Goal: Information Seeking & Learning: Find specific page/section

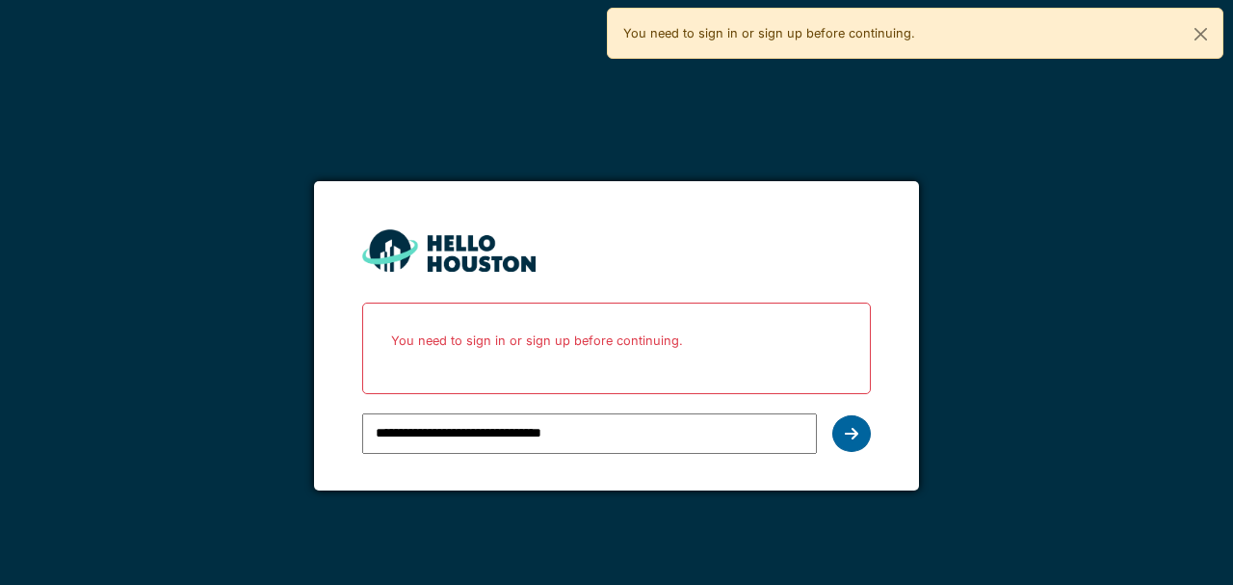
click at [865, 429] on div at bounding box center [852, 433] width 39 height 37
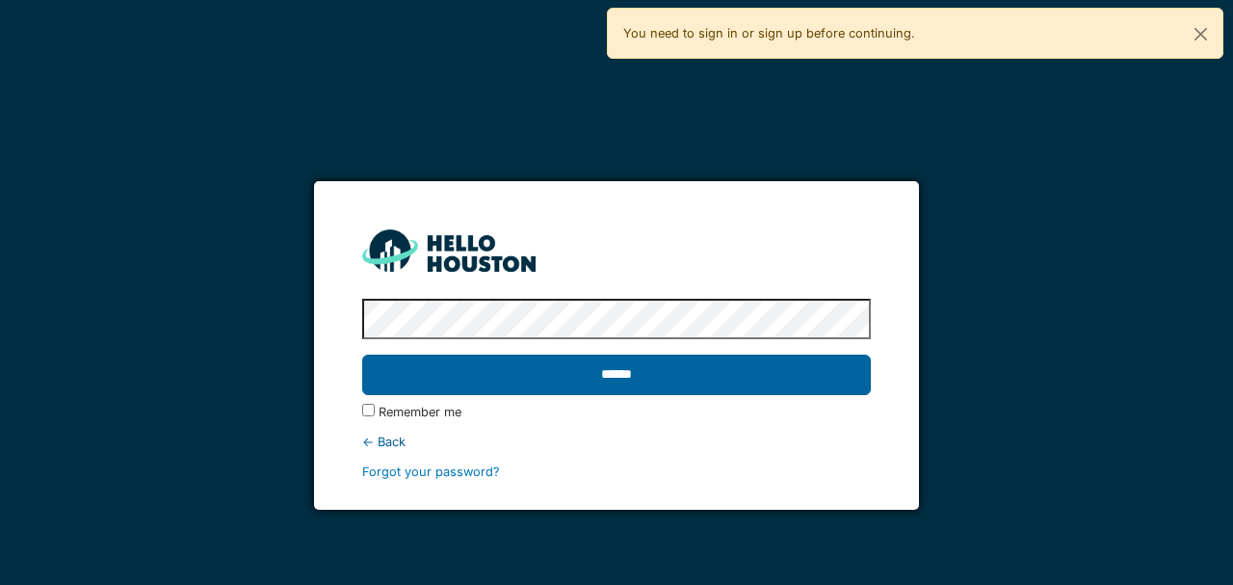
click at [605, 380] on input "******" at bounding box center [616, 375] width 508 height 40
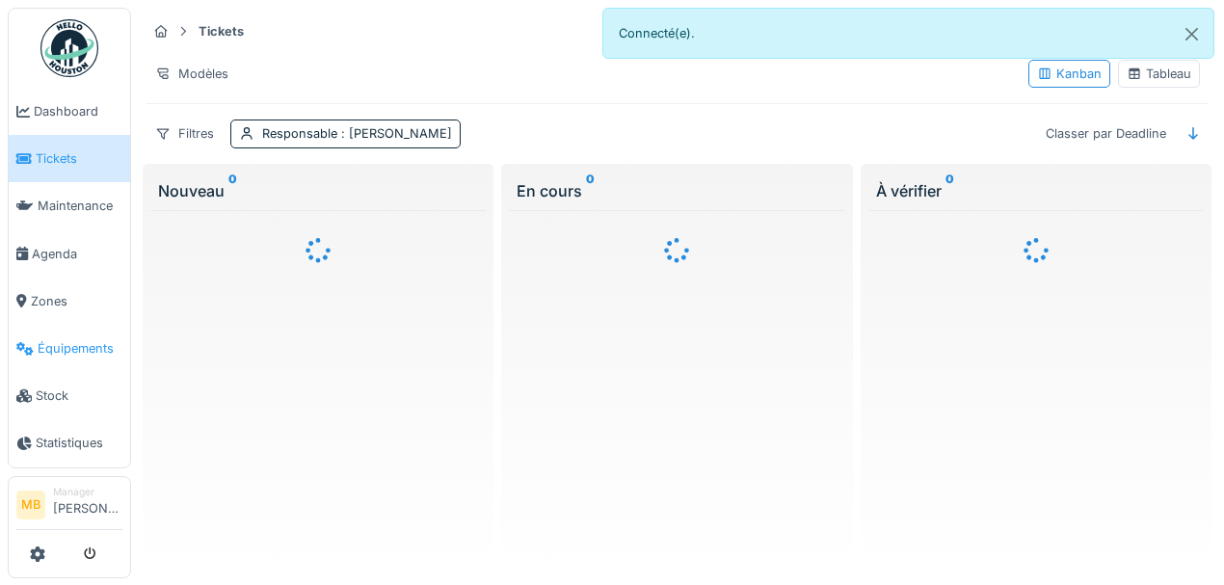
click at [82, 349] on span "Équipements" at bounding box center [80, 348] width 85 height 18
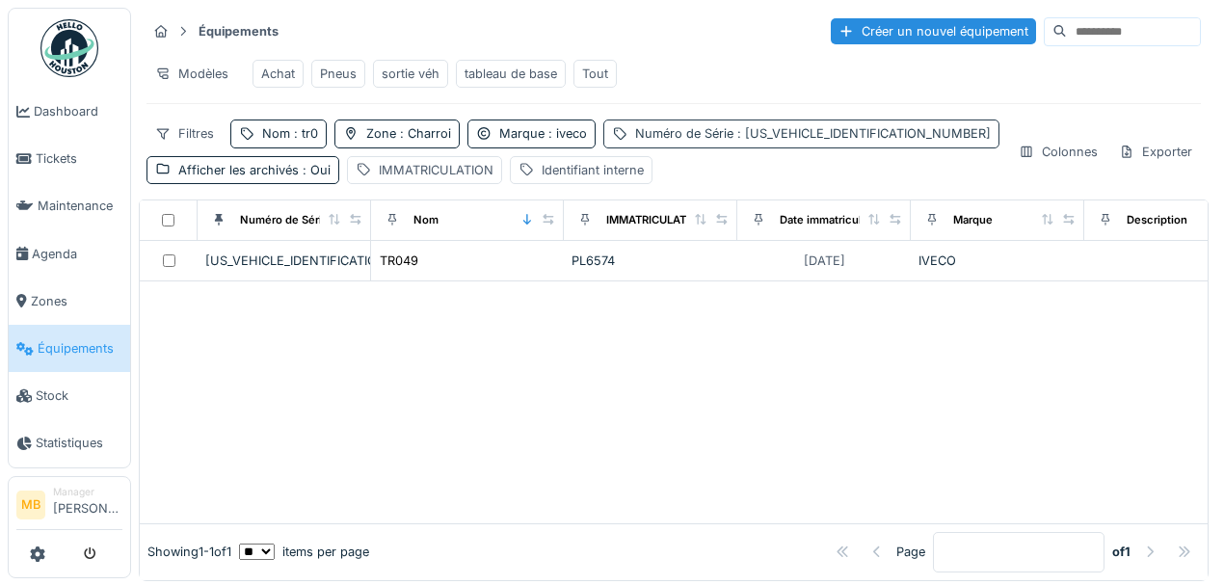
click at [720, 135] on div "Numéro de Série : ZCFM62AU40C504250" at bounding box center [813, 133] width 356 height 18
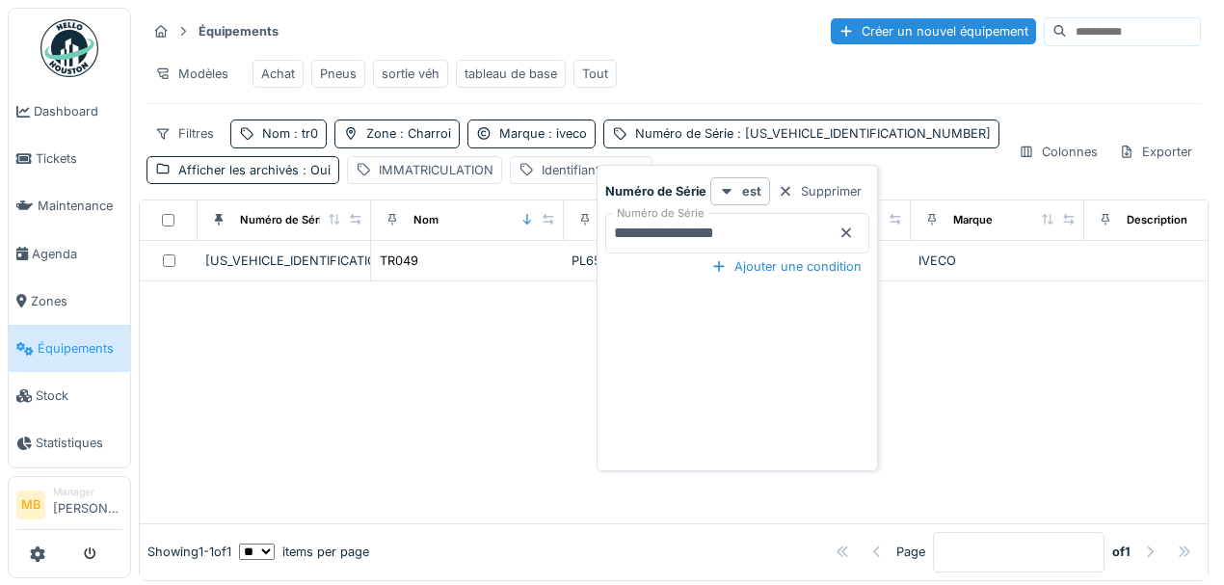
click at [844, 231] on icon at bounding box center [846, 233] width 10 height 10
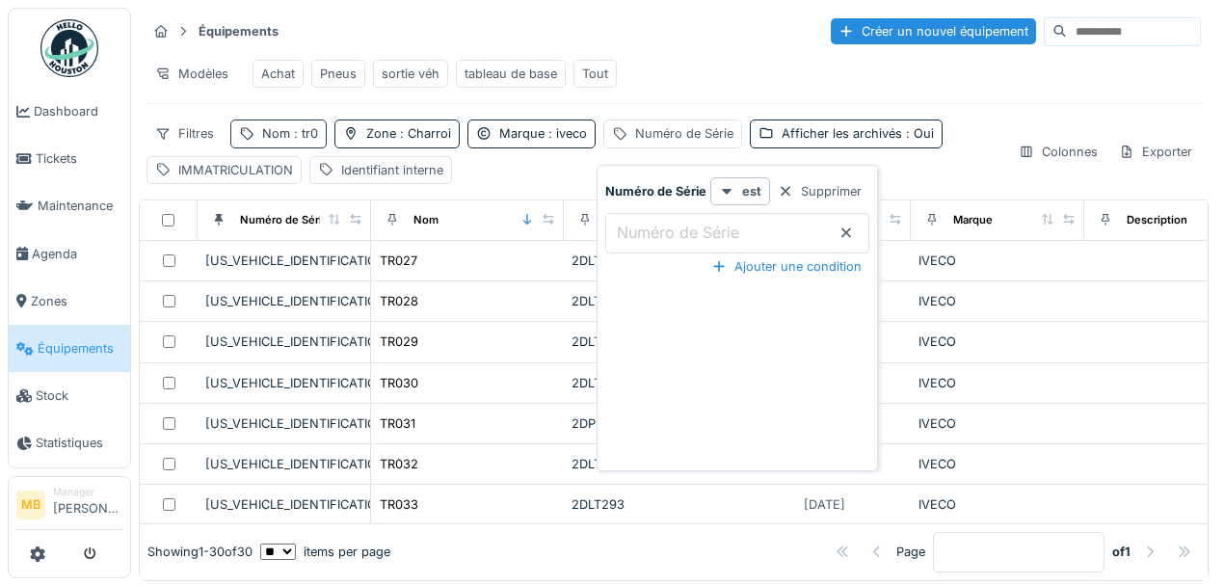
click at [312, 141] on span ": tr0" at bounding box center [304, 133] width 28 height 14
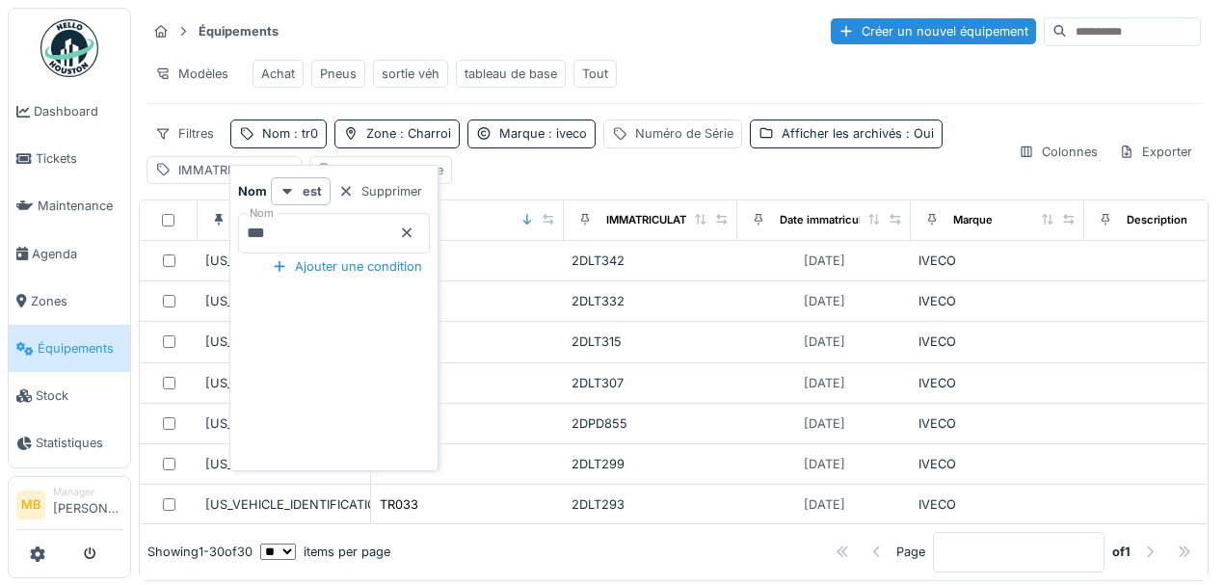
click at [294, 225] on input "***" at bounding box center [334, 233] width 192 height 40
type input "*****"
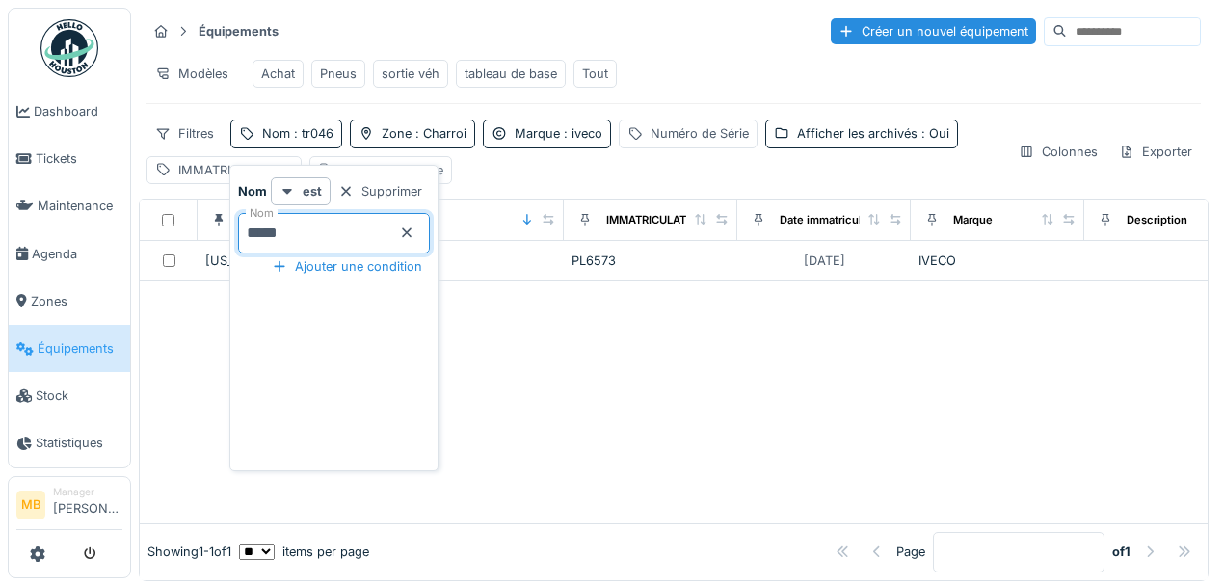
click at [171, 300] on div at bounding box center [674, 402] width 1068 height 242
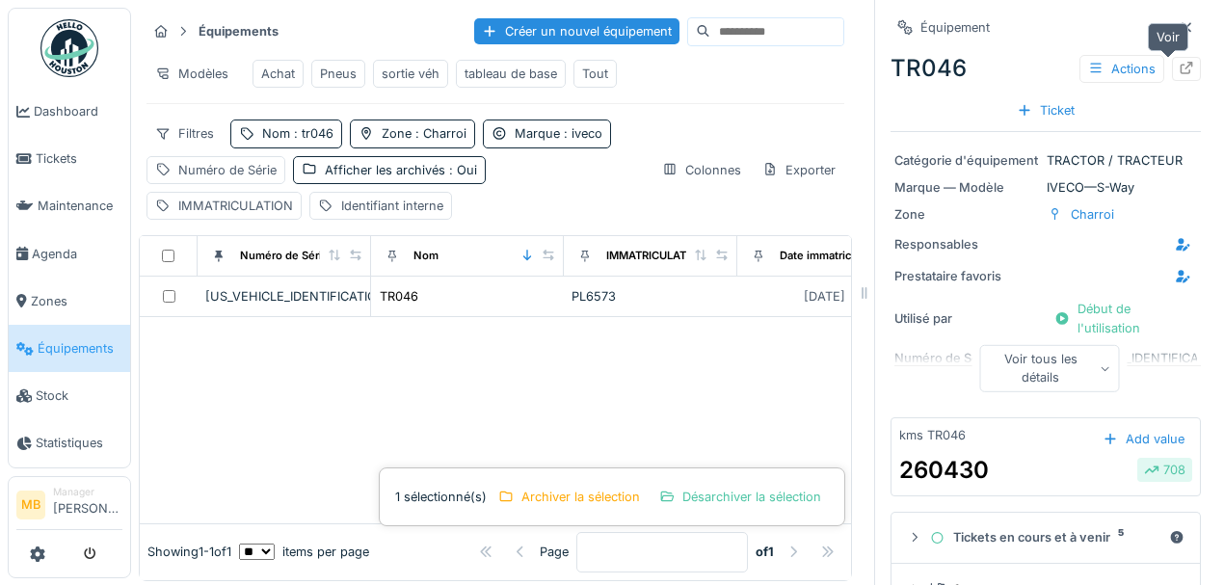
click at [1180, 64] on icon at bounding box center [1186, 68] width 13 height 13
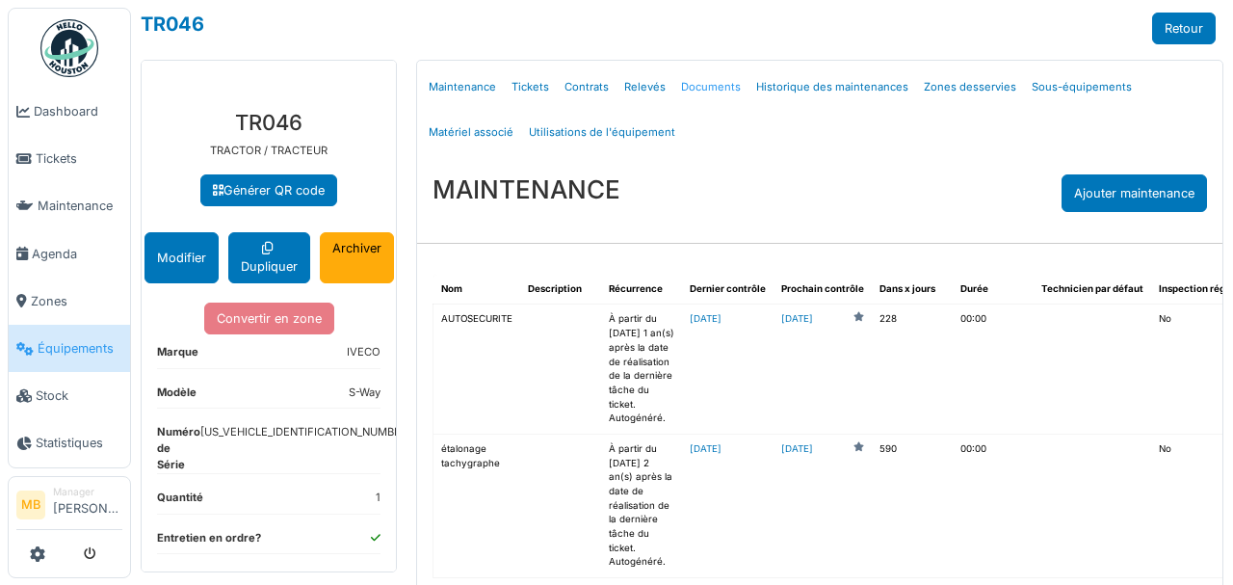
click at [693, 85] on link "Documents" at bounding box center [711, 87] width 75 height 45
select select "***"
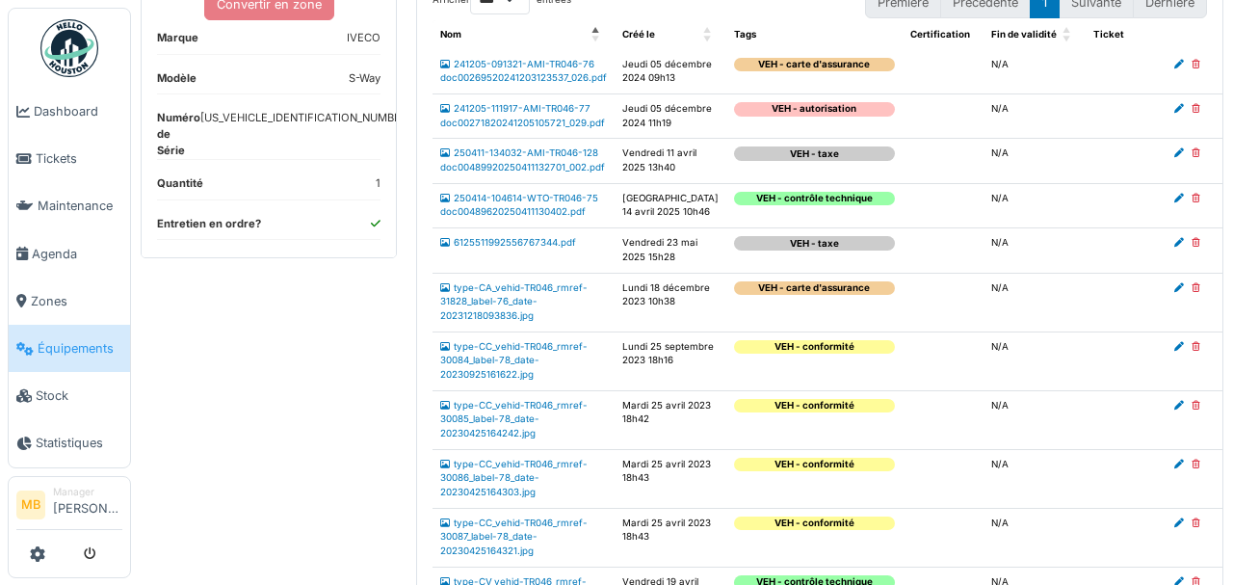
scroll to position [385, 0]
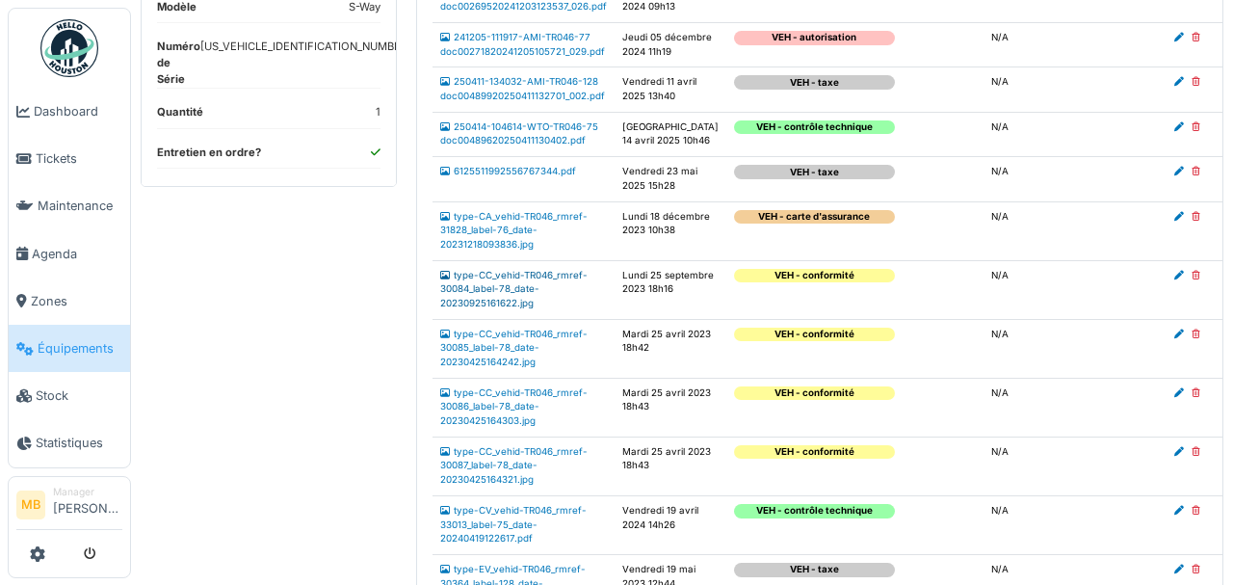
click at [509, 308] on link "type-CC_vehid-TR046_rmref-30084_label-78_date-20230925161622.jpg" at bounding box center [513, 289] width 147 height 39
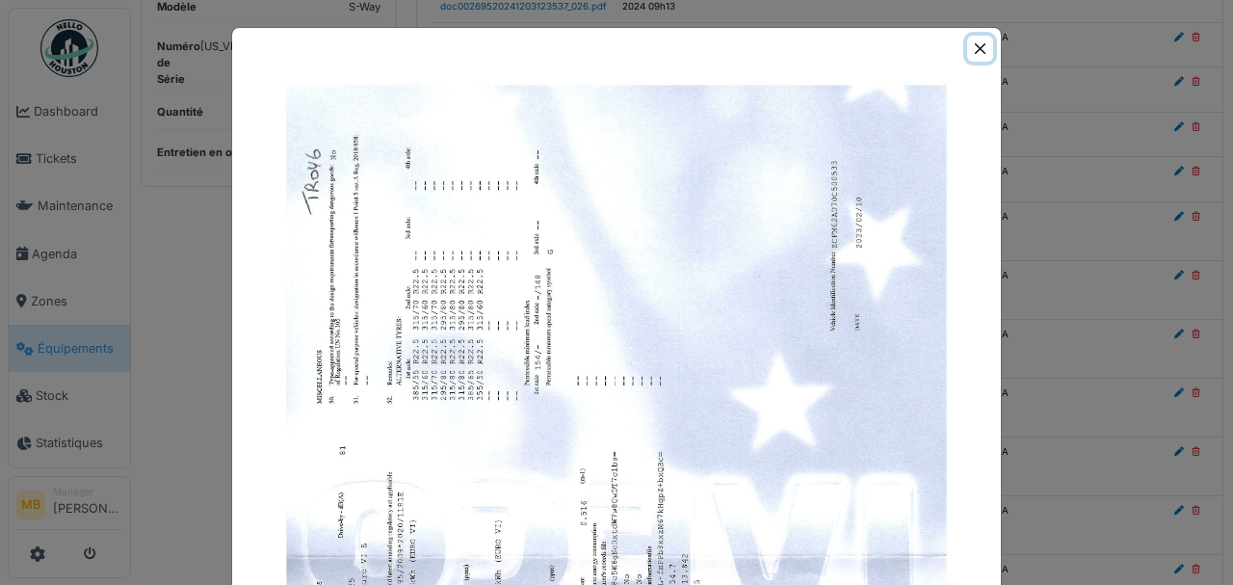
click at [983, 50] on button "Close" at bounding box center [981, 49] width 26 height 26
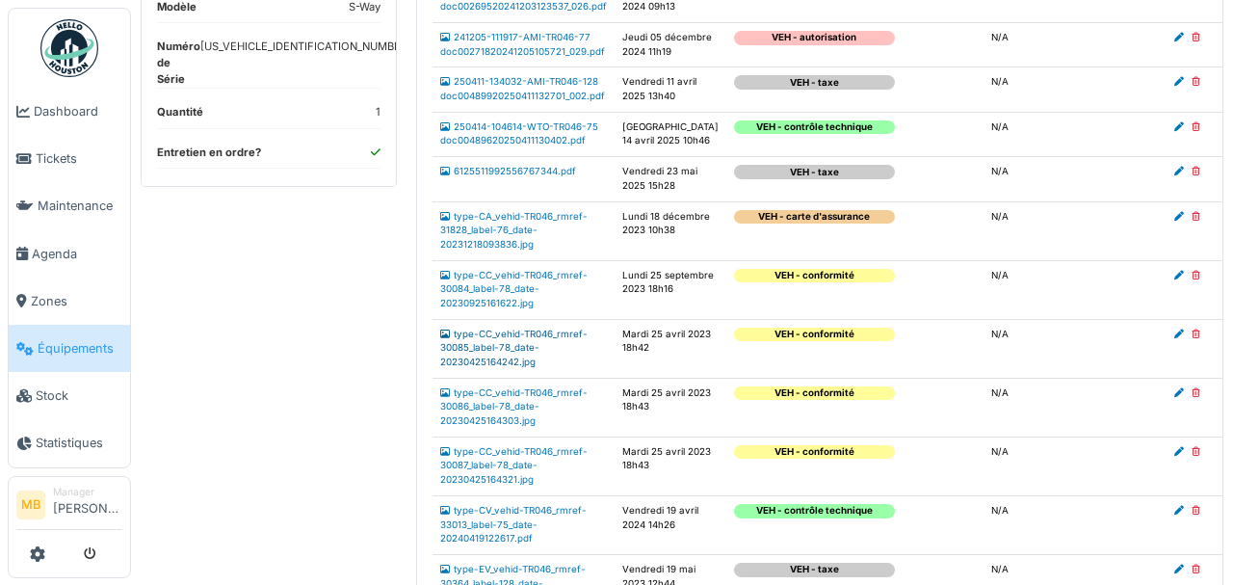
click at [505, 367] on link "type-CC_vehid-TR046_rmref-30085_label-78_date-20230425164242.jpg" at bounding box center [513, 348] width 147 height 39
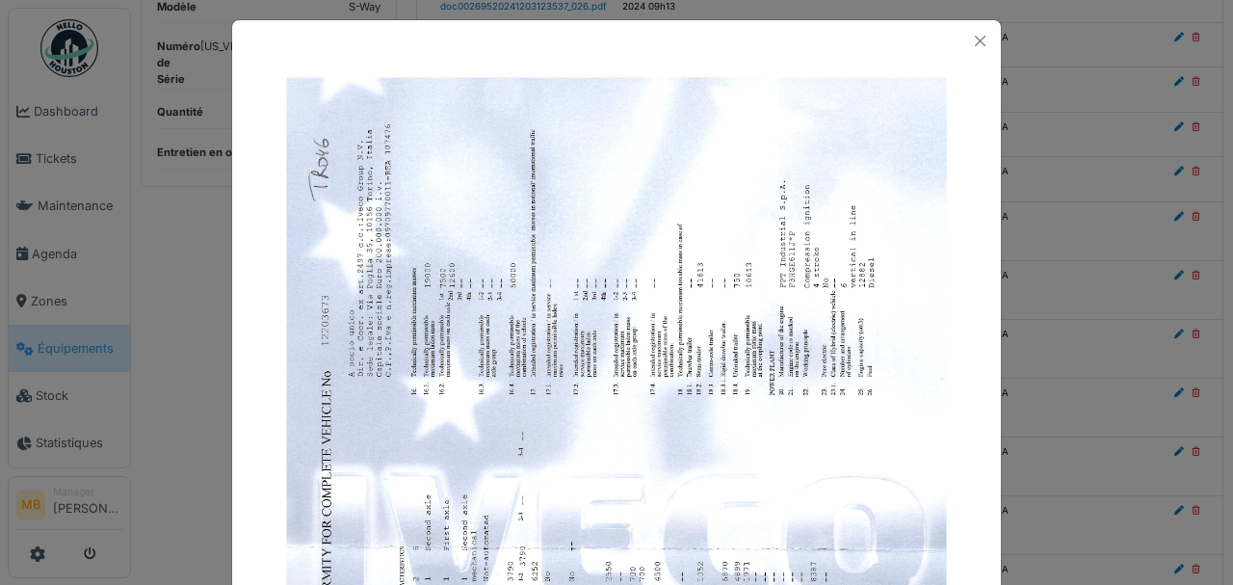
scroll to position [0, 0]
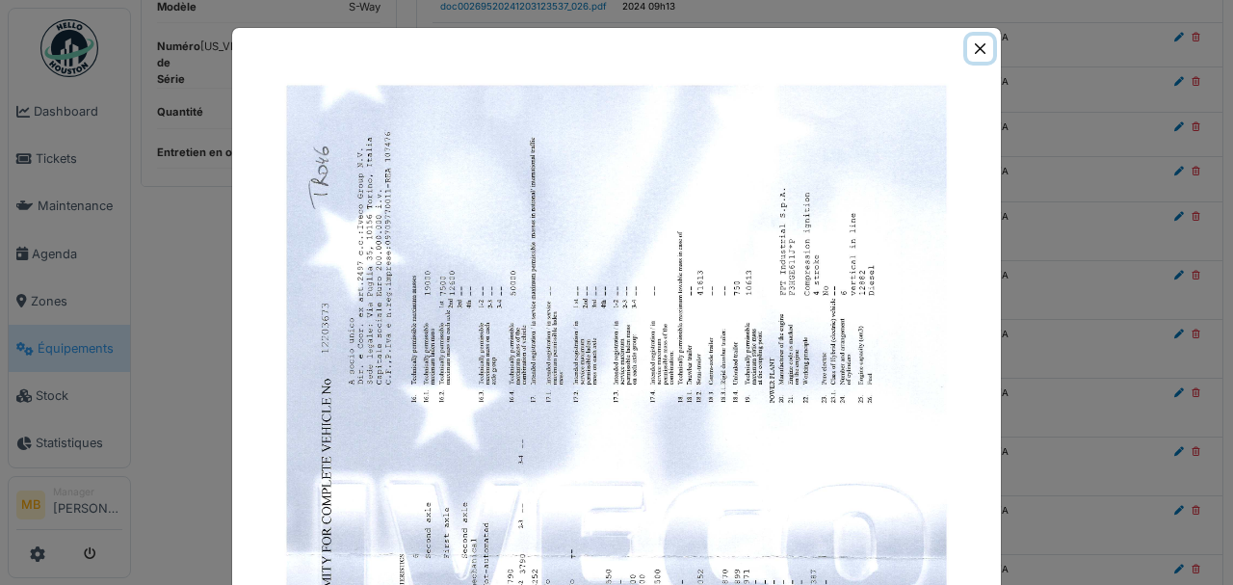
click at [979, 46] on button "Close" at bounding box center [981, 49] width 26 height 26
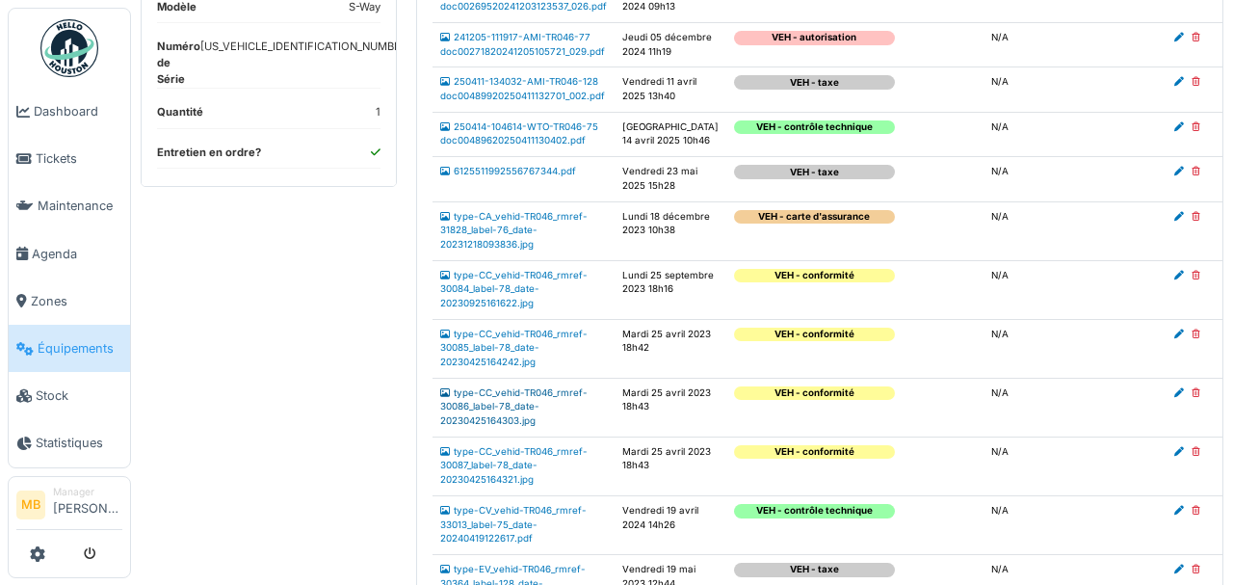
click at [498, 426] on link "type-CC_vehid-TR046_rmref-30086_label-78_date-20230425164303.jpg" at bounding box center [513, 406] width 147 height 39
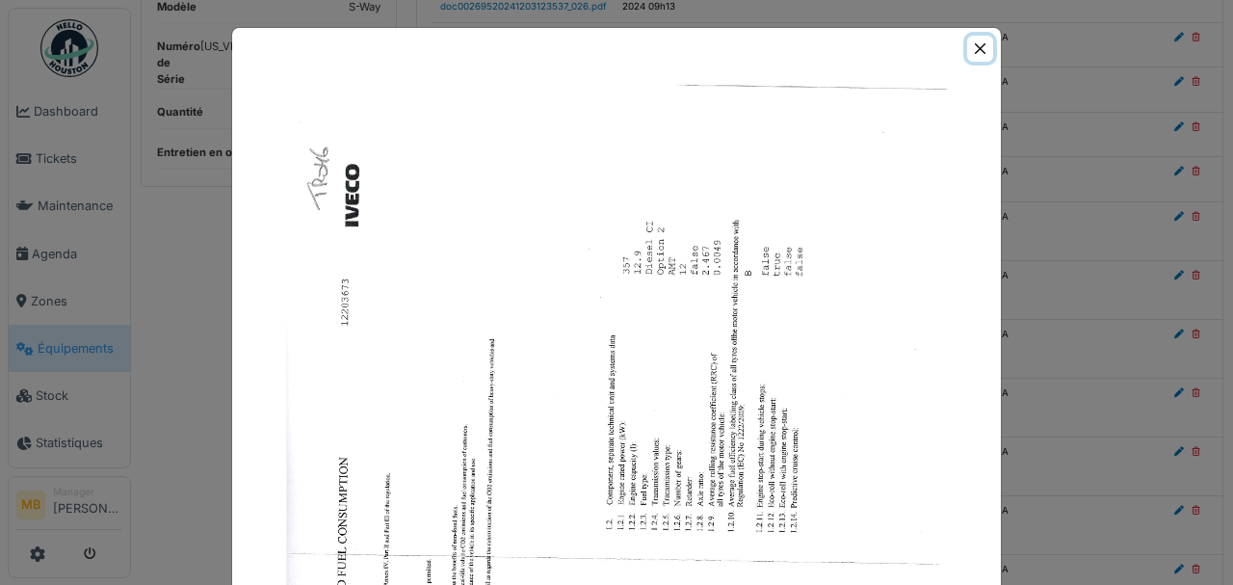
click at [979, 48] on button "Close" at bounding box center [981, 49] width 26 height 26
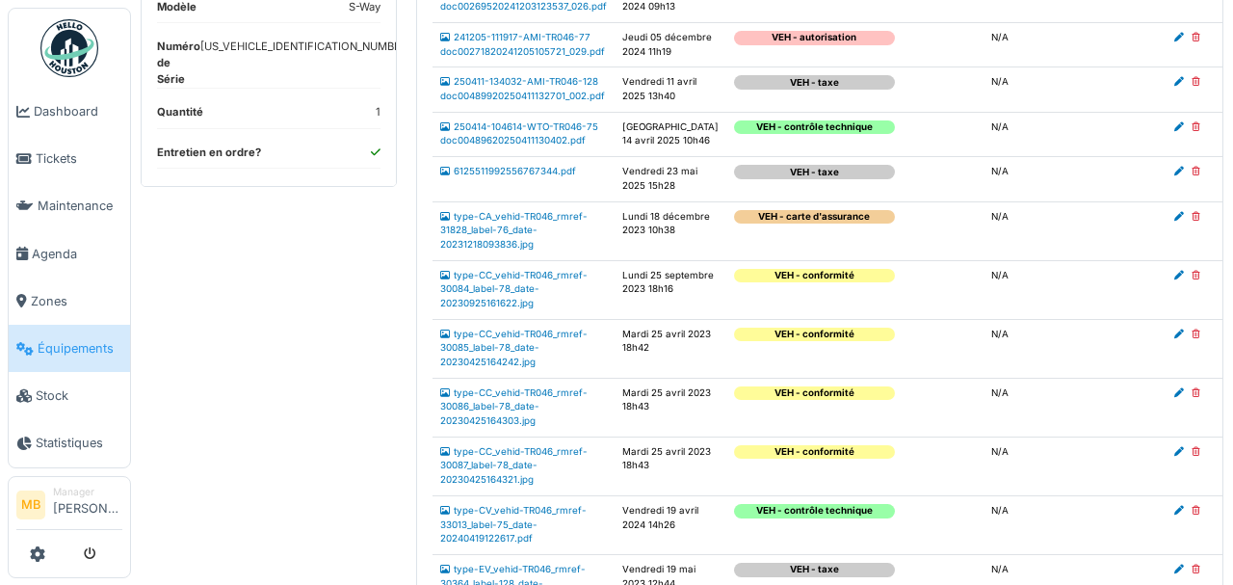
scroll to position [321, 0]
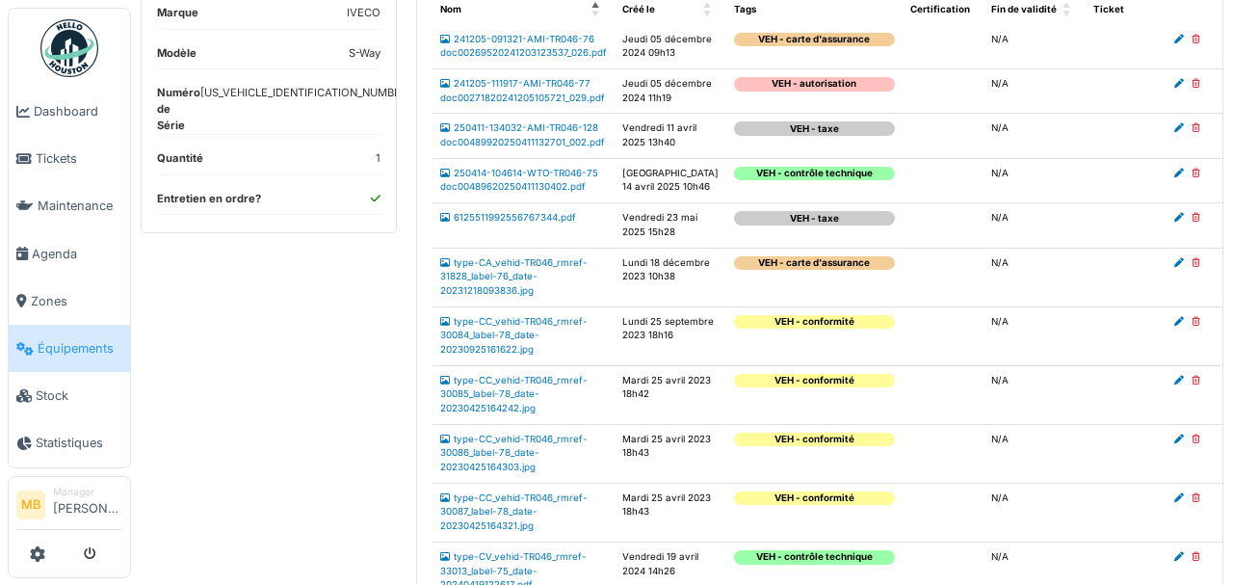
click at [526, 511] on tbody "241205-091321-AMI-TR046-76 doc00269520241203123537_026.pdf Jeudi 05 décembre 20…" at bounding box center [840, 548] width 815 height 1047
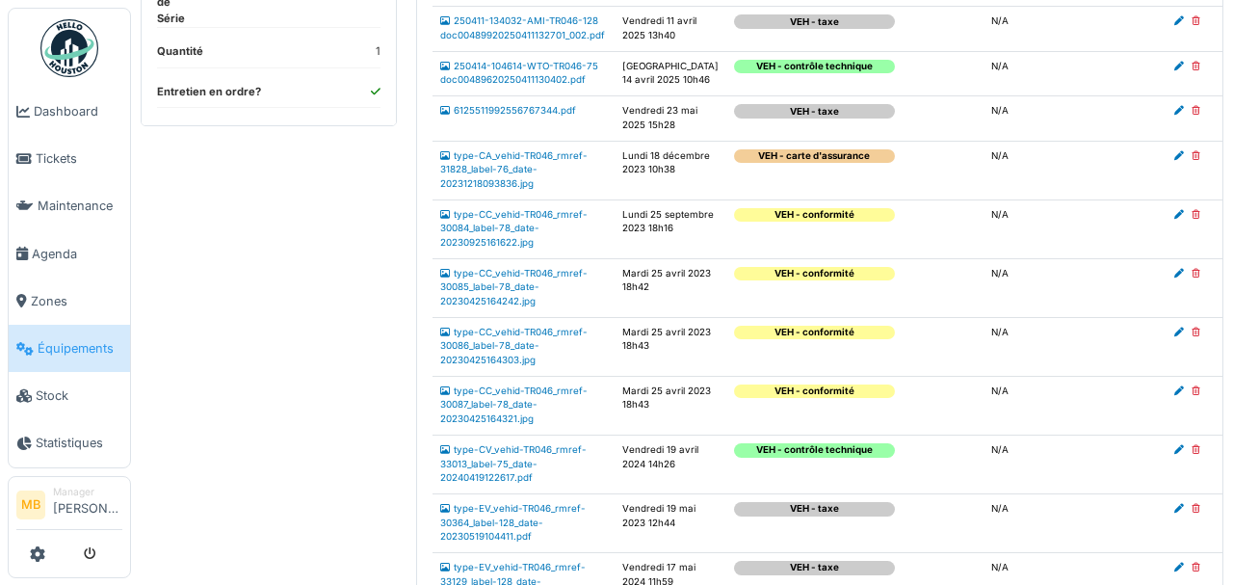
scroll to position [449, 0]
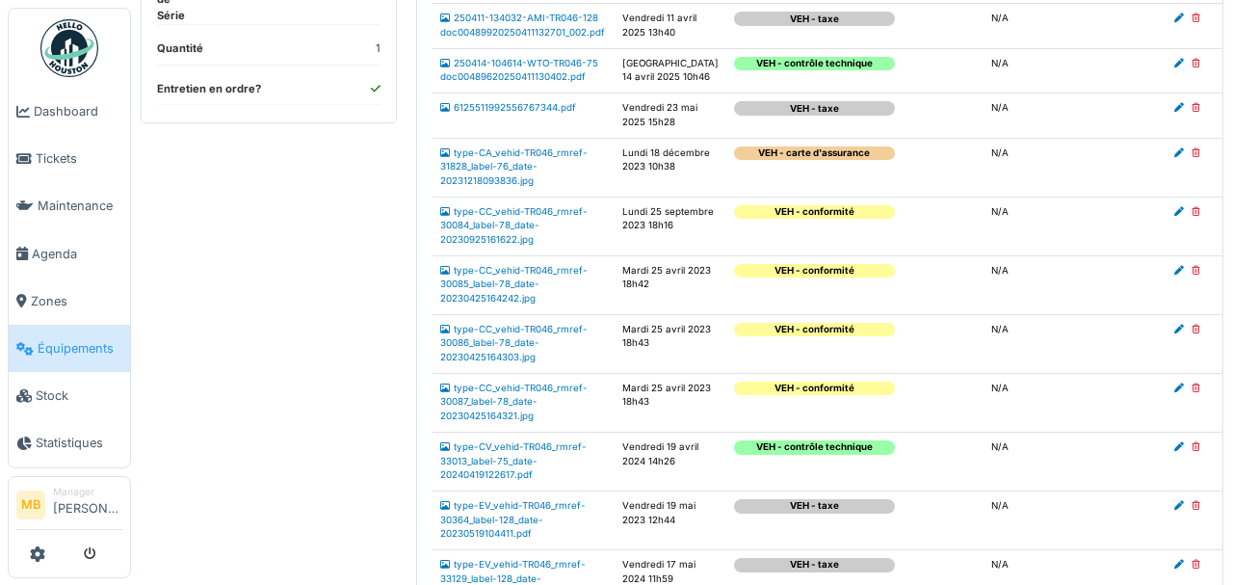
click at [520, 432] on td "type-CC_vehid-TR046_rmref-30087_label-78_date-20230425164321.jpg" at bounding box center [524, 402] width 182 height 59
click at [473, 421] on link "type-CC_vehid-TR046_rmref-30087_label-78_date-20230425164321.jpg" at bounding box center [513, 402] width 147 height 39
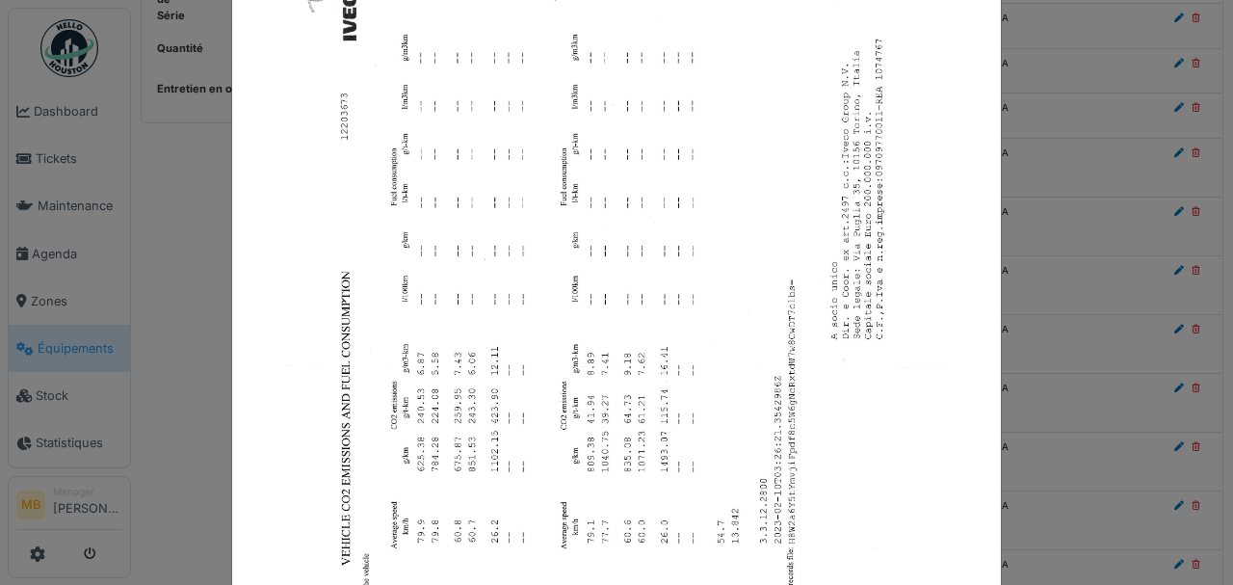
scroll to position [0, 0]
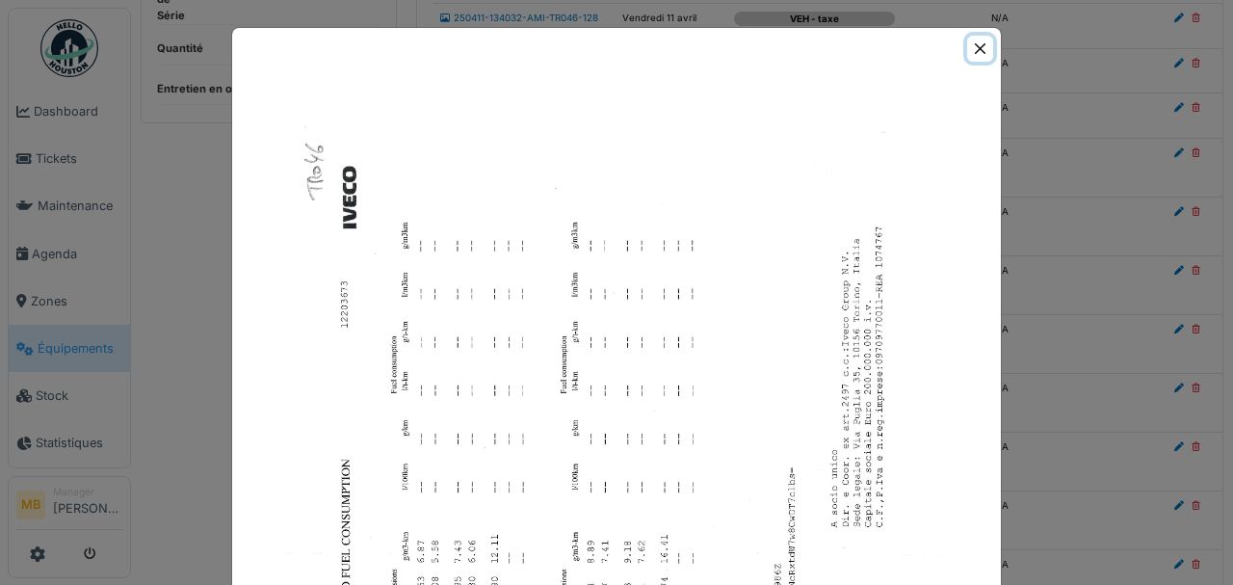
click at [979, 46] on button "Close" at bounding box center [981, 49] width 26 height 26
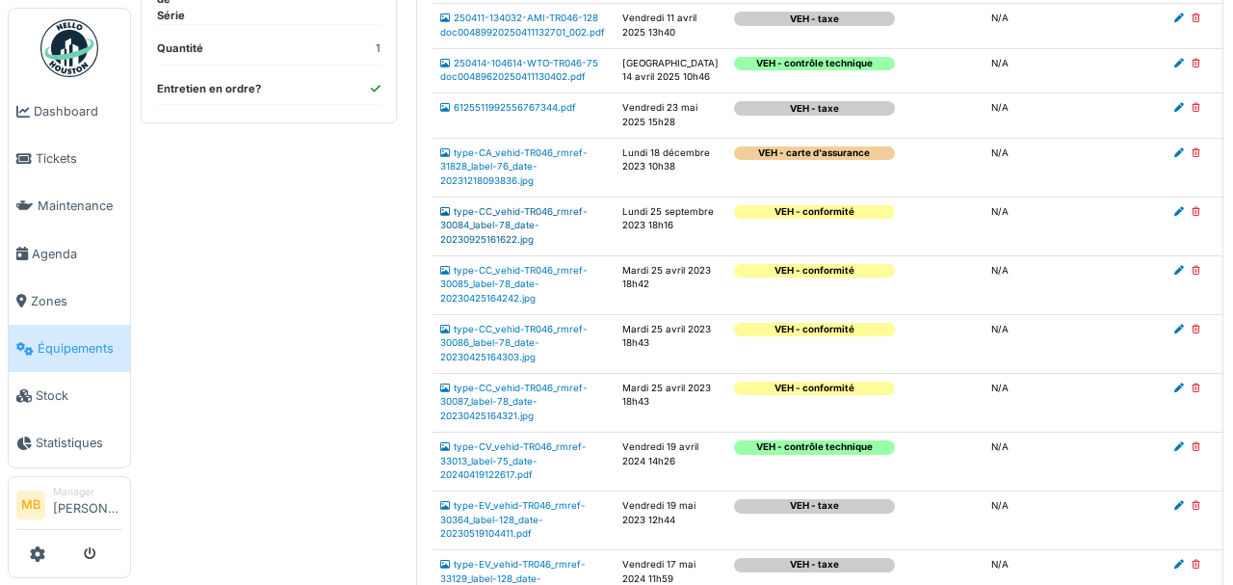
click at [503, 245] on link "type-CC_vehid-TR046_rmref-30084_label-78_date-20230925161622.jpg" at bounding box center [513, 225] width 147 height 39
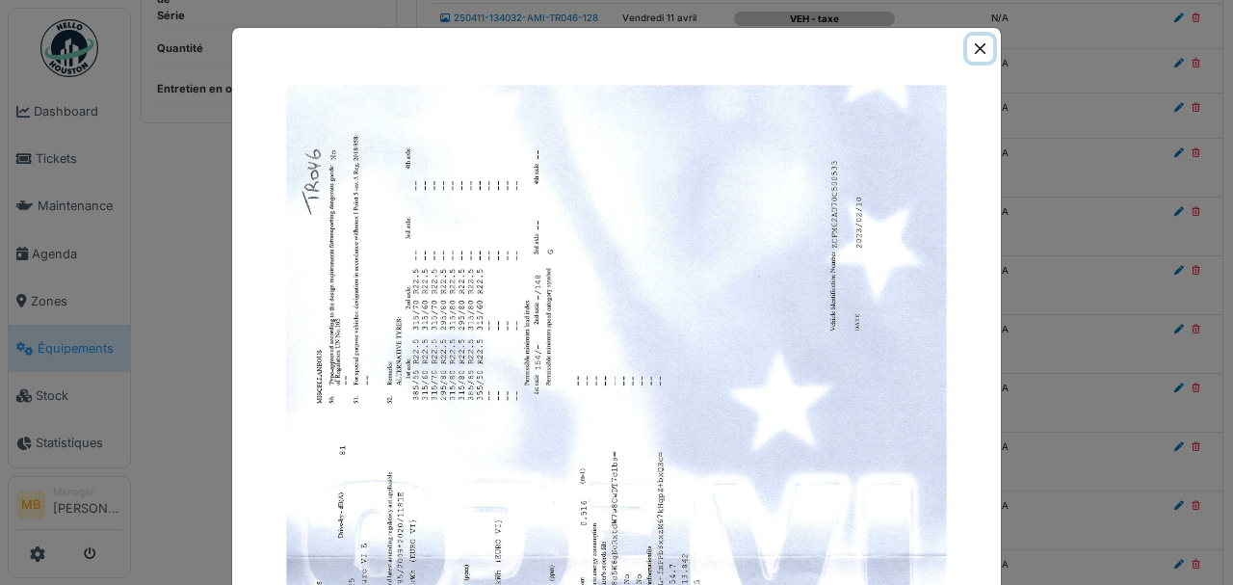
click at [980, 54] on button "Close" at bounding box center [981, 49] width 26 height 26
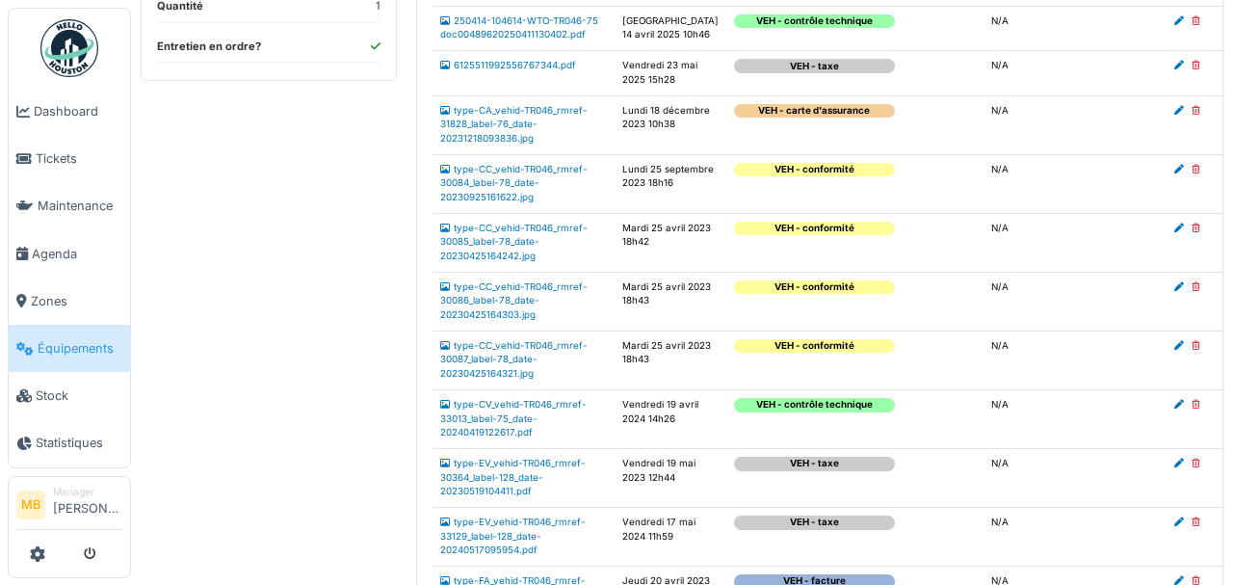
scroll to position [514, 0]
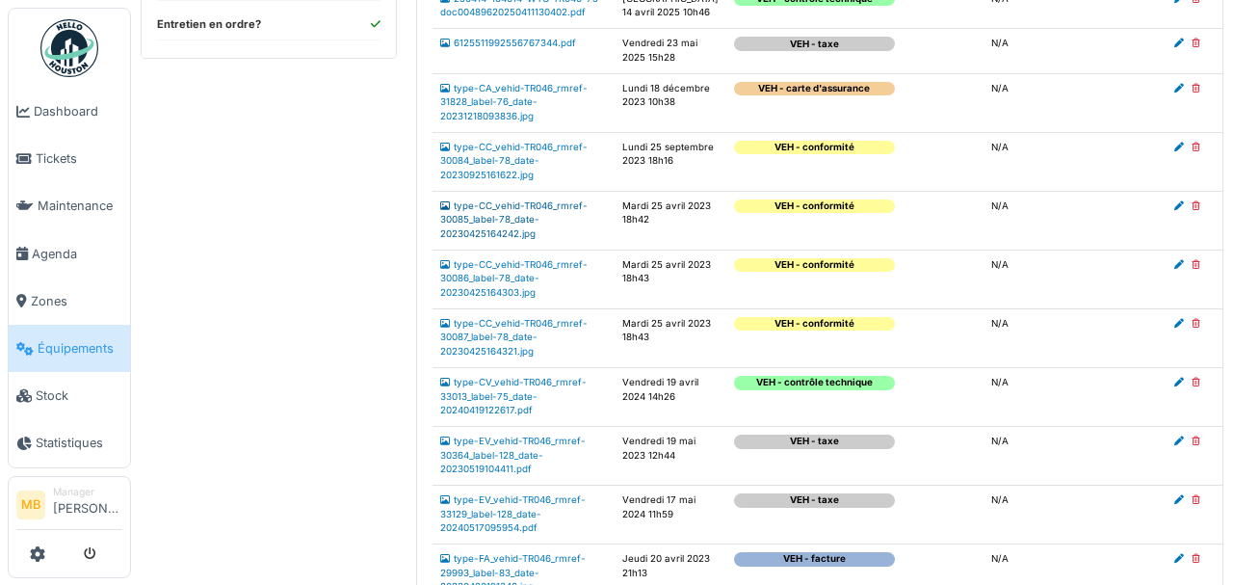
click at [509, 239] on link "type-CC_vehid-TR046_rmref-30085_label-78_date-20230425164242.jpg" at bounding box center [513, 219] width 147 height 39
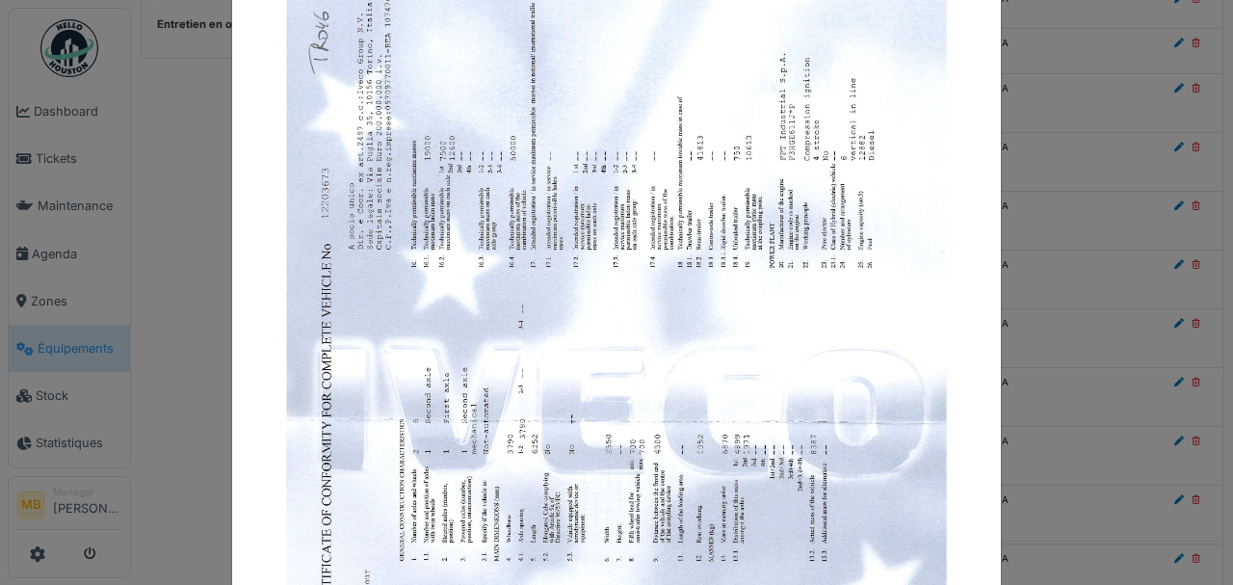
scroll to position [0, 0]
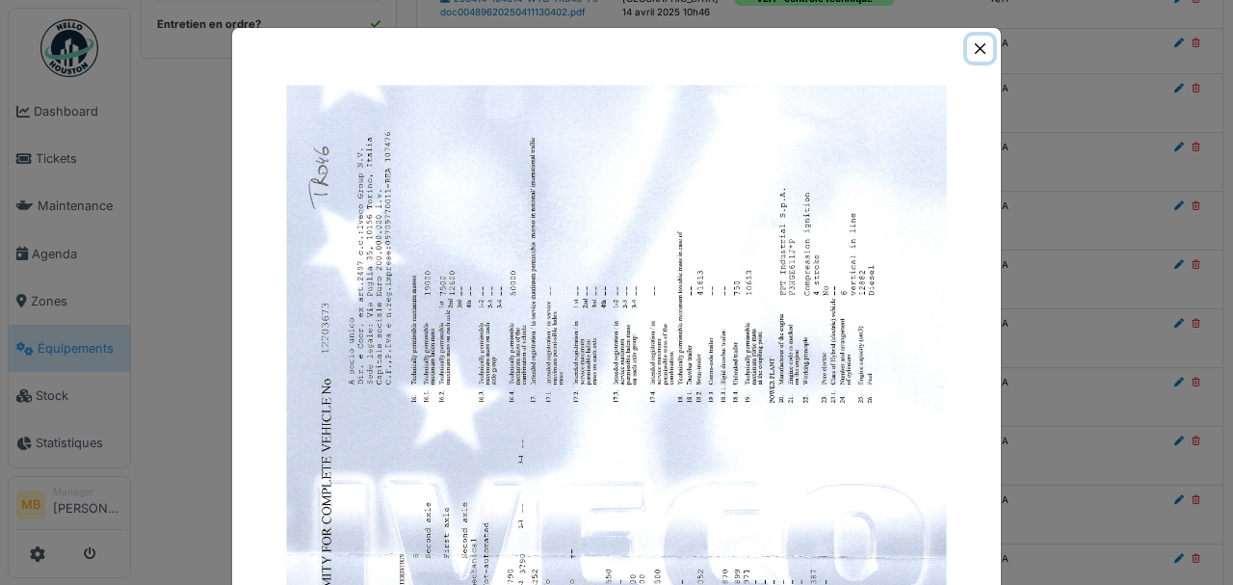
click at [983, 50] on button "Close" at bounding box center [981, 49] width 26 height 26
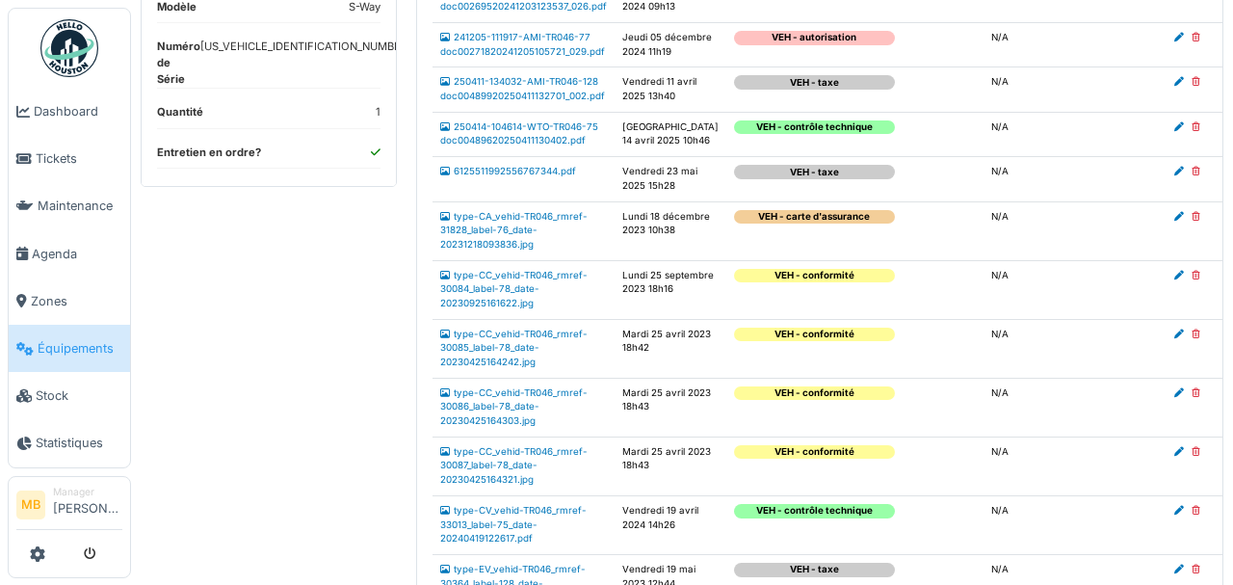
scroll to position [128, 0]
